Goal: Task Accomplishment & Management: Manage account settings

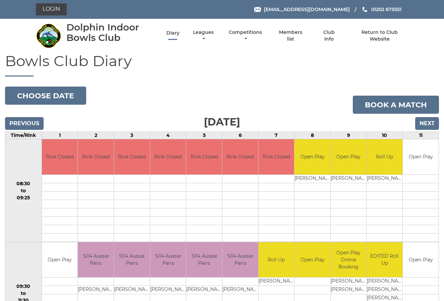
click at [179, 34] on link "Diary" at bounding box center [172, 33] width 13 height 6
click at [210, 35] on link "Leagues" at bounding box center [203, 36] width 24 height 13
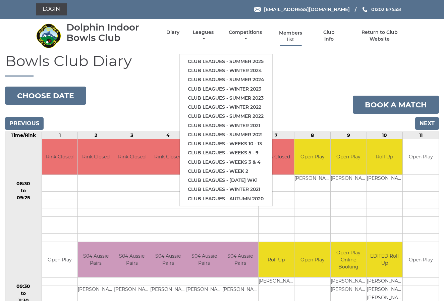
click at [303, 36] on link "Members list" at bounding box center [290, 36] width 31 height 13
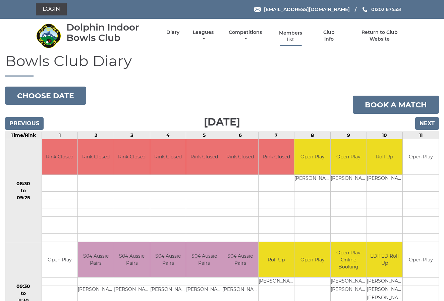
click at [301, 35] on link "Members list" at bounding box center [290, 36] width 31 height 13
click at [50, 11] on link "Login" at bounding box center [51, 9] width 31 height 12
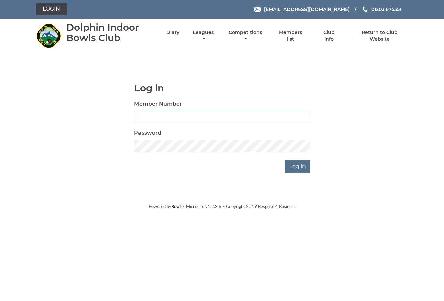
type input "1871"
click at [299, 166] on input "Log in" at bounding box center [297, 166] width 25 height 13
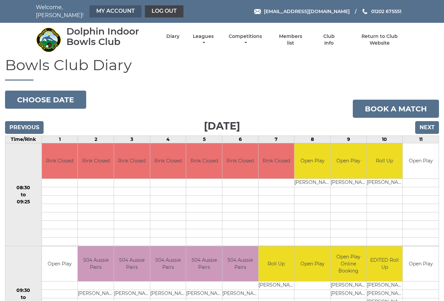
click at [108, 7] on link "My Account" at bounding box center [115, 11] width 52 height 12
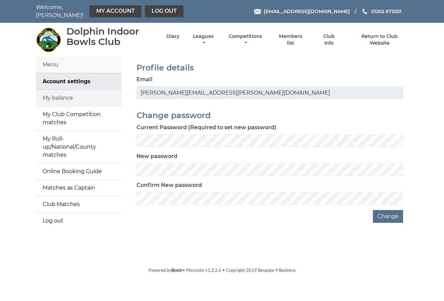
click at [59, 91] on link "My balance" at bounding box center [78, 98] width 85 height 16
